Goal: Task Accomplishment & Management: Manage account settings

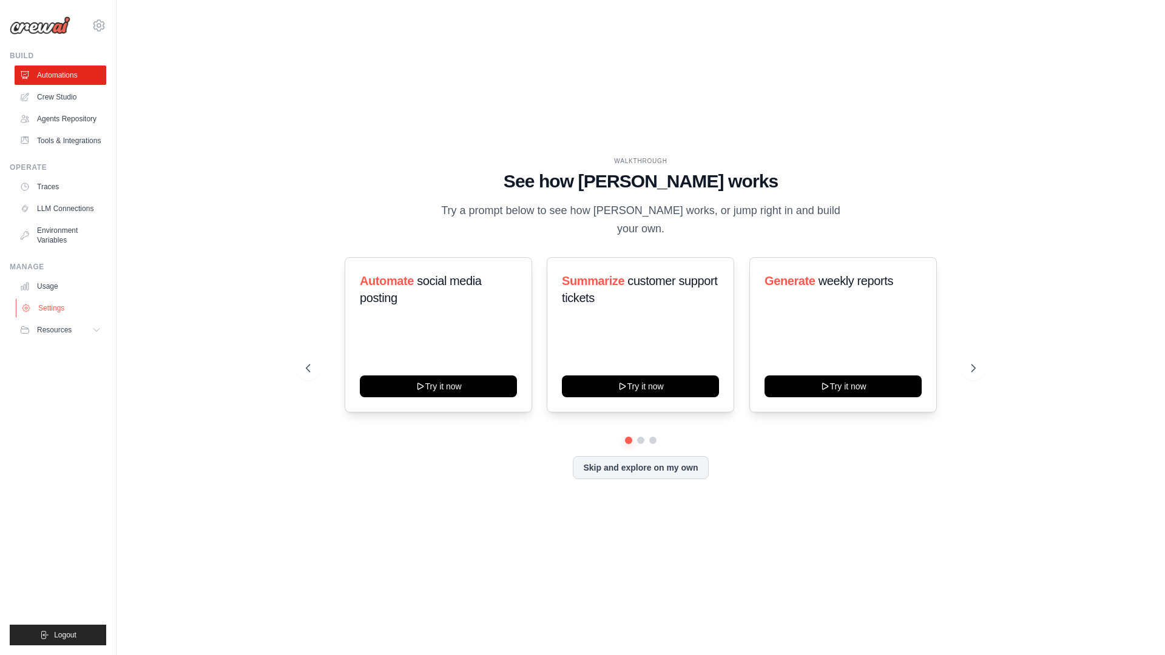
click at [61, 318] on link "Settings" at bounding box center [62, 308] width 92 height 19
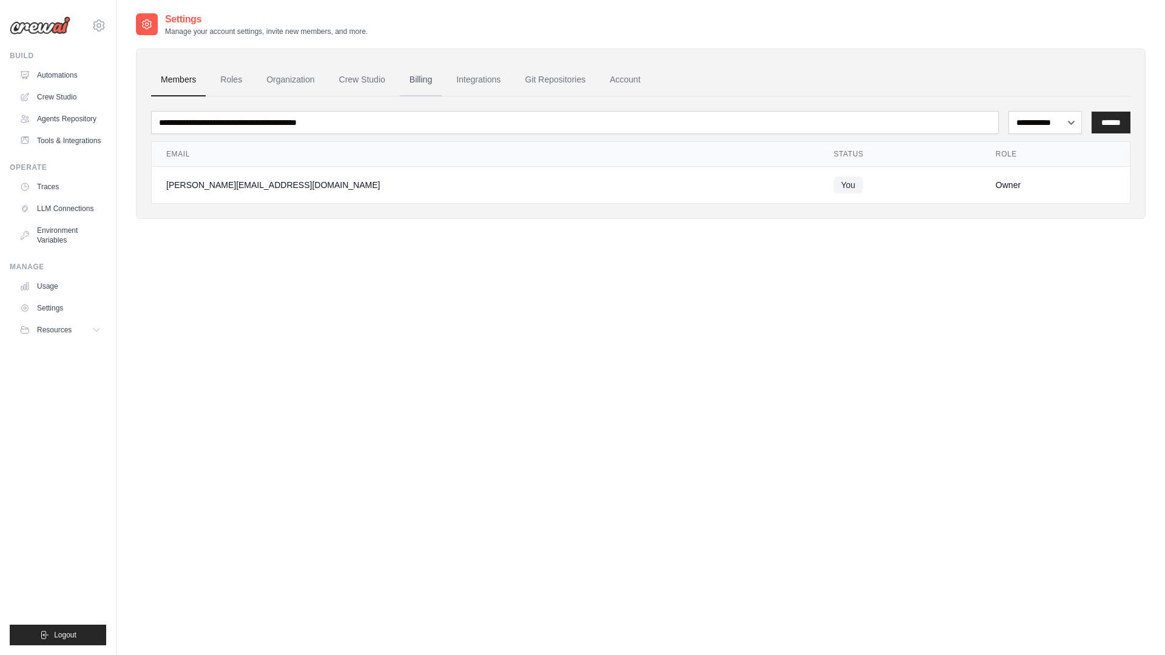
click at [417, 84] on link "Billing" at bounding box center [421, 80] width 42 height 33
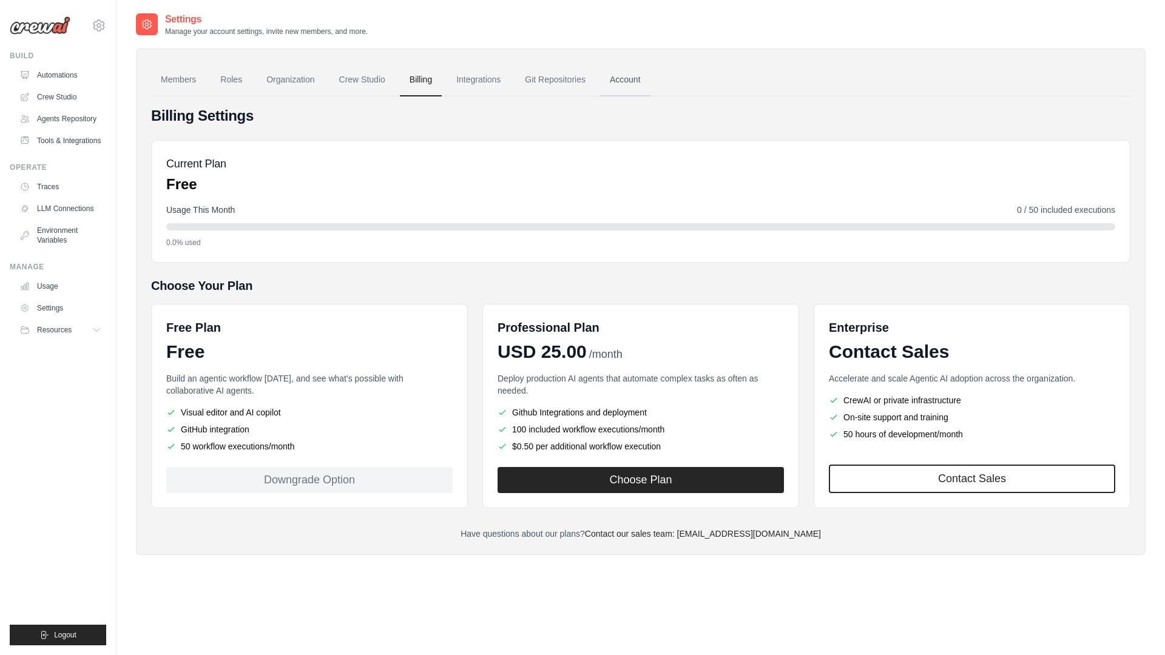
click at [619, 83] on link "Account" at bounding box center [625, 80] width 50 height 33
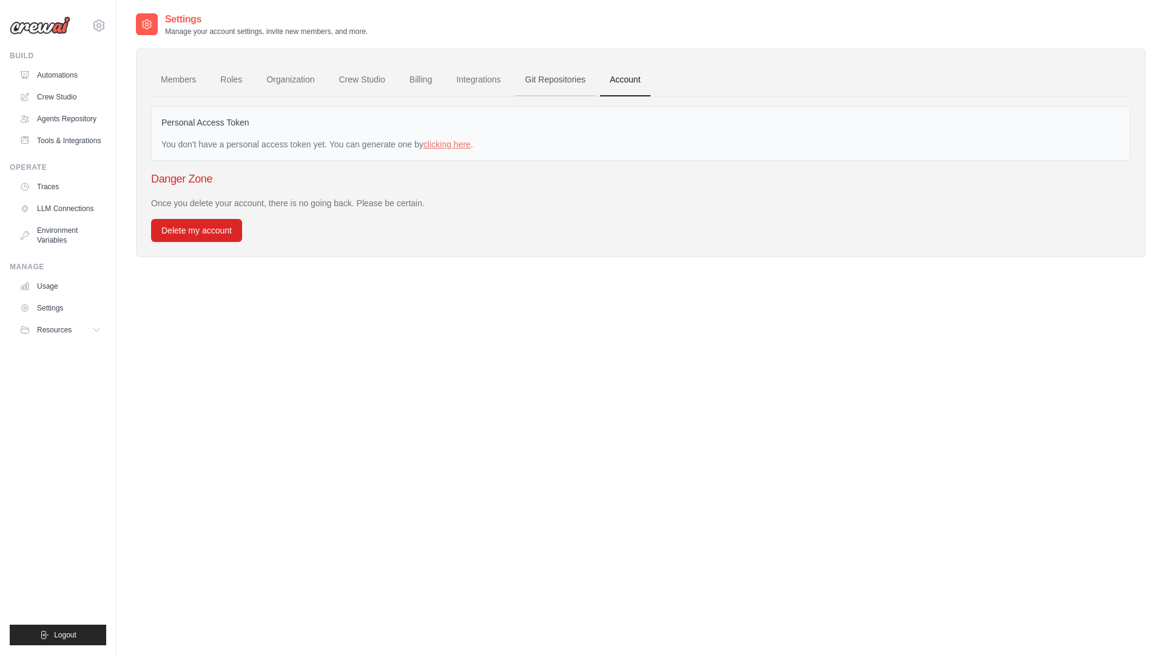
click at [555, 84] on link "Git Repositories" at bounding box center [555, 80] width 80 height 33
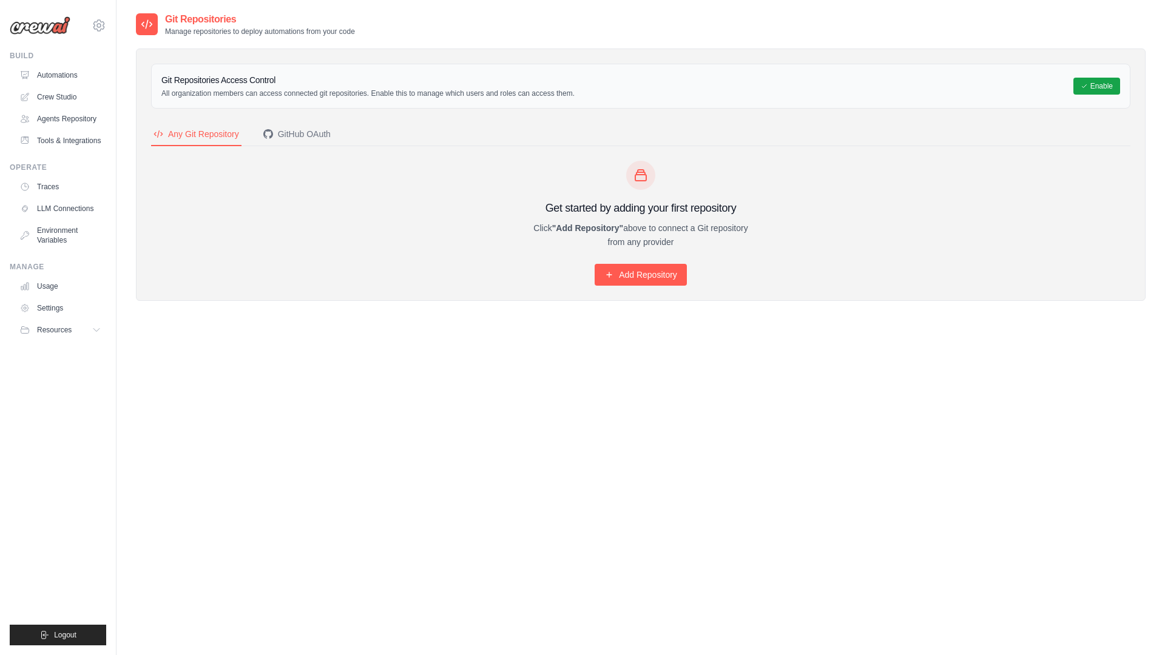
click at [497, 79] on h3 "Git Repositories Access Control" at bounding box center [367, 80] width 413 height 12
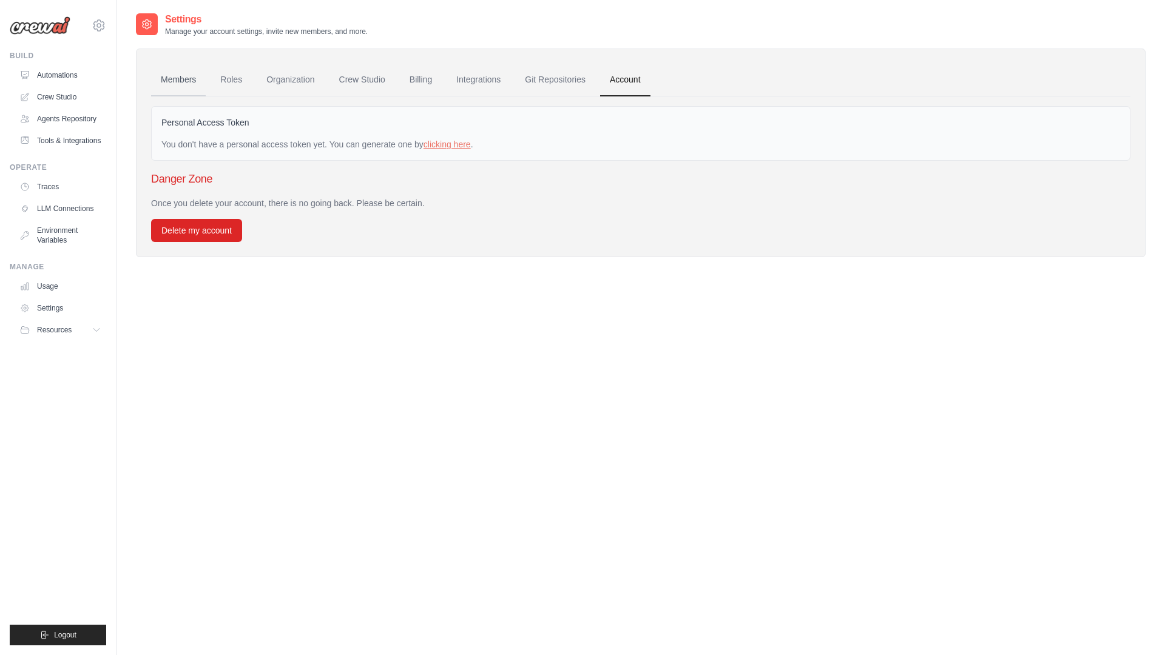
click at [201, 84] on link "Members" at bounding box center [178, 80] width 55 height 33
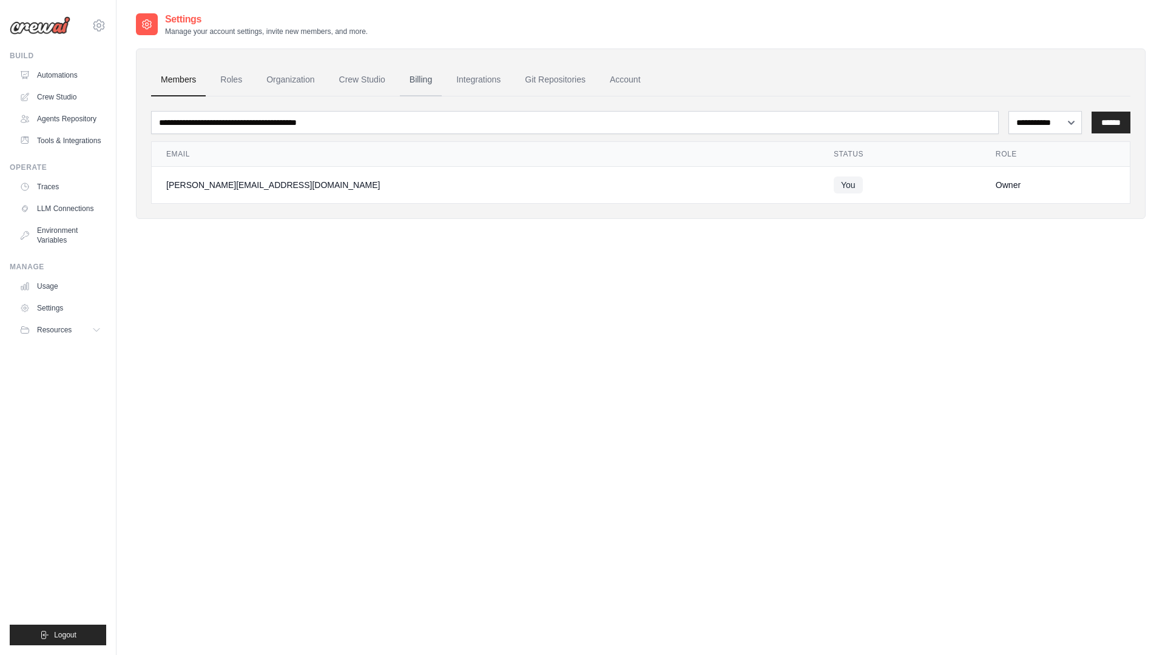
click at [436, 75] on link "Billing" at bounding box center [421, 80] width 42 height 33
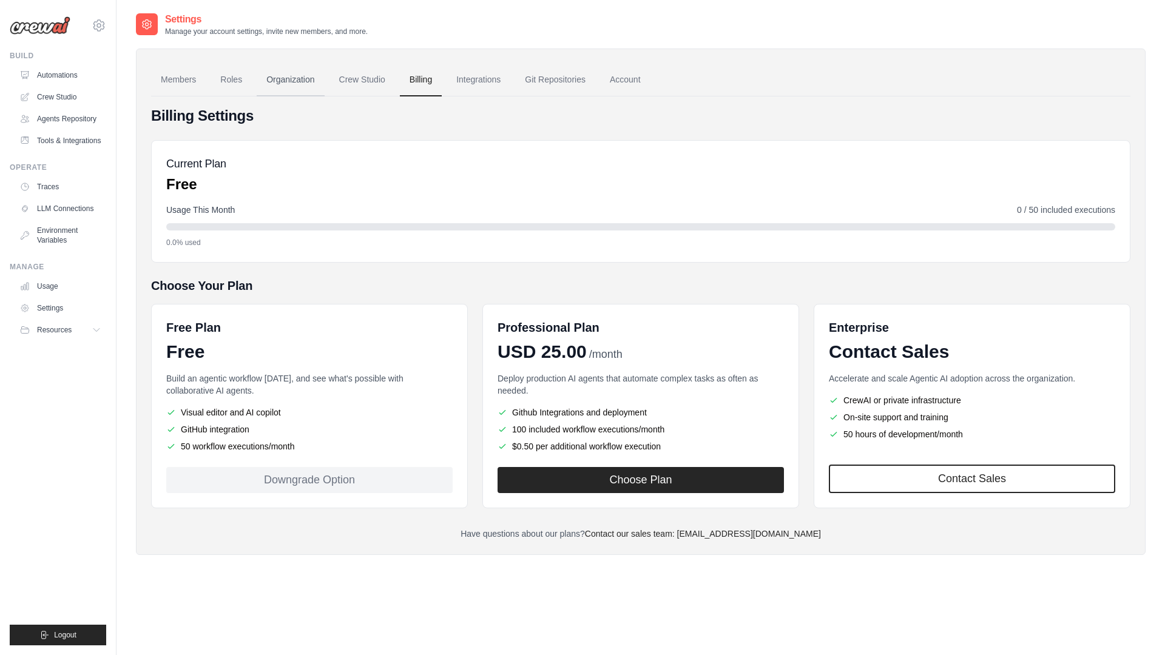
click at [286, 90] on link "Organization" at bounding box center [290, 80] width 67 height 33
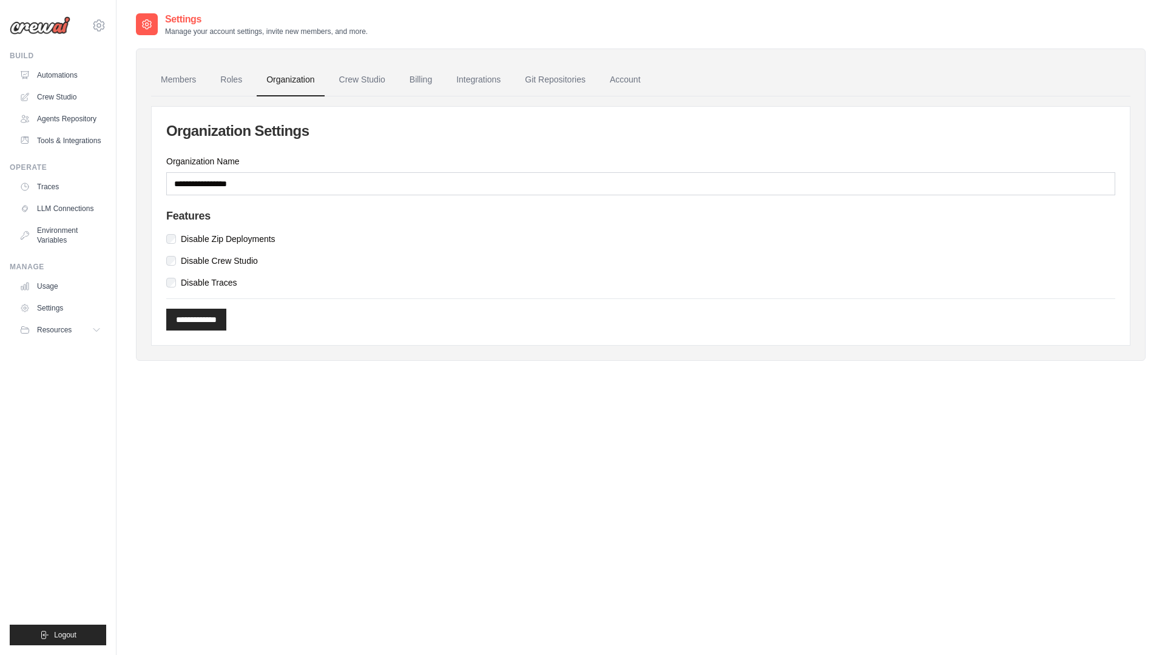
click at [255, 171] on div "Organization Name" at bounding box center [640, 175] width 949 height 40
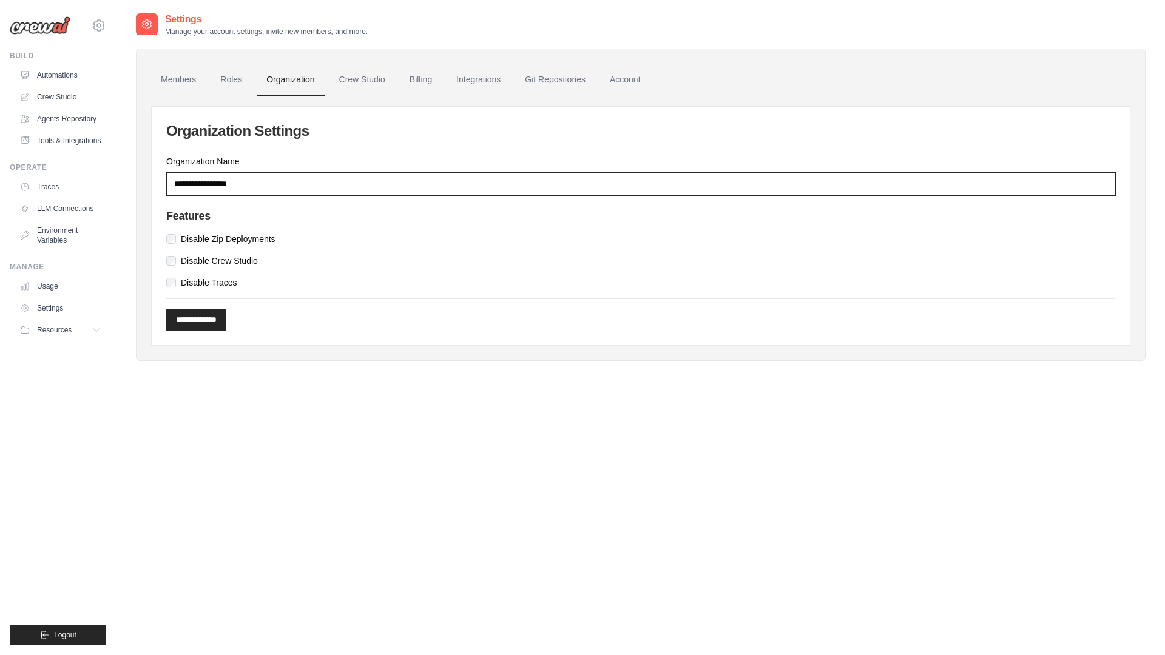
click at [247, 181] on input "Organization Name" at bounding box center [640, 183] width 949 height 23
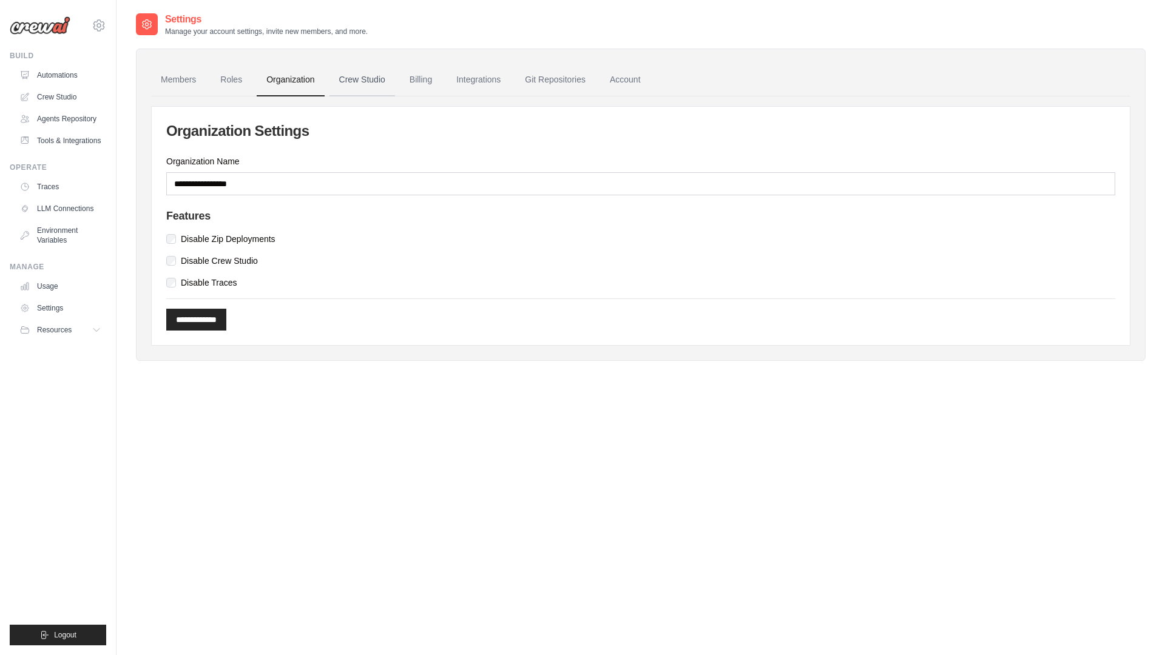
click at [353, 86] on link "Crew Studio" at bounding box center [363, 80] width 66 height 33
click at [408, 81] on link "Billing" at bounding box center [421, 80] width 42 height 33
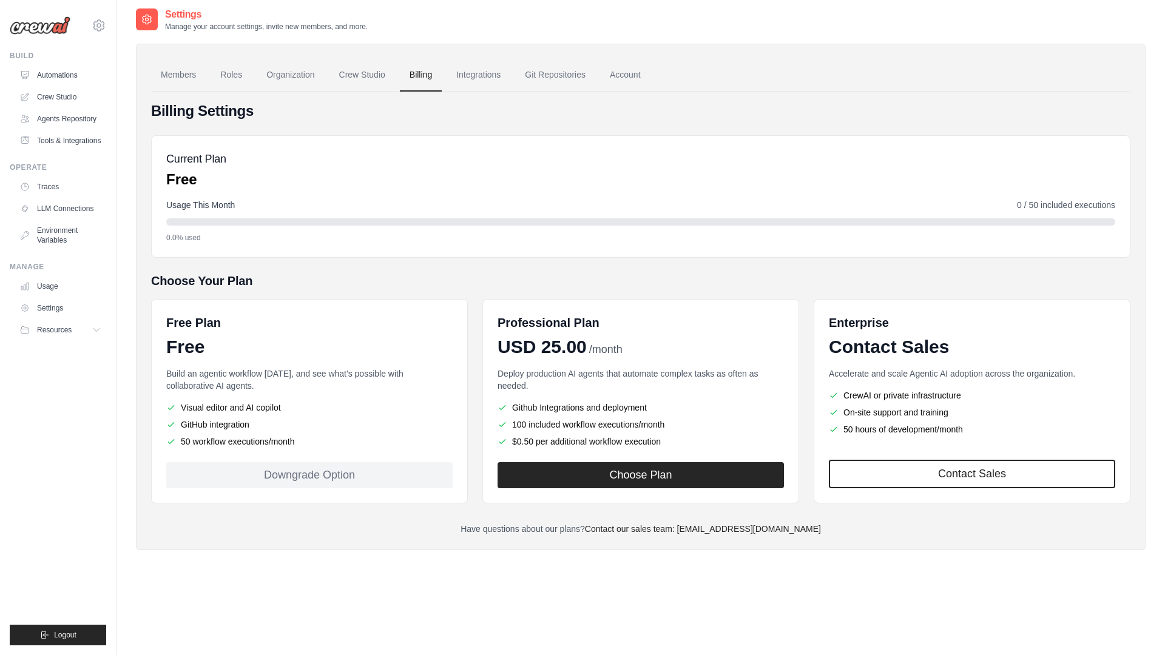
scroll to position [6, 0]
